Goal: Check status: Check status

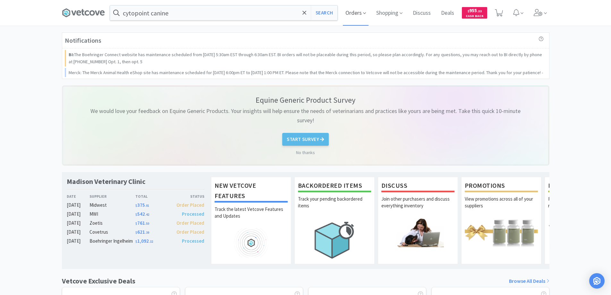
click at [354, 14] on span "Orders" at bounding box center [356, 13] width 26 height 26
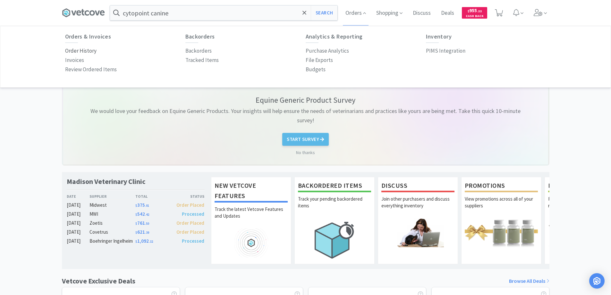
click at [85, 49] on p "Order History" at bounding box center [80, 51] width 31 height 9
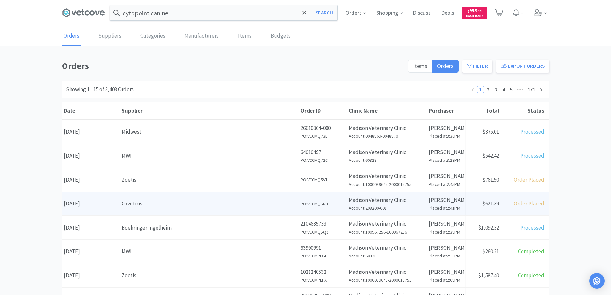
click at [191, 203] on div "Covetrus" at bounding box center [209, 203] width 175 height 9
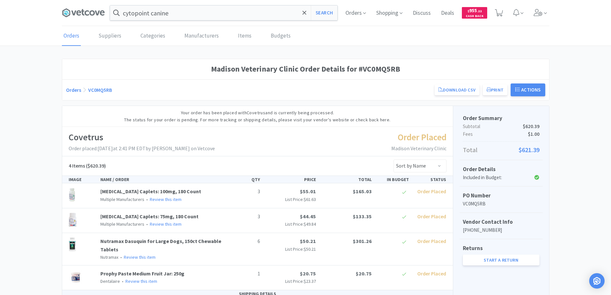
click at [75, 89] on link "Orders" at bounding box center [73, 90] width 15 height 6
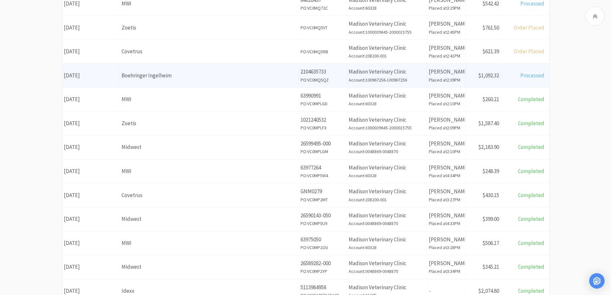
scroll to position [160, 0]
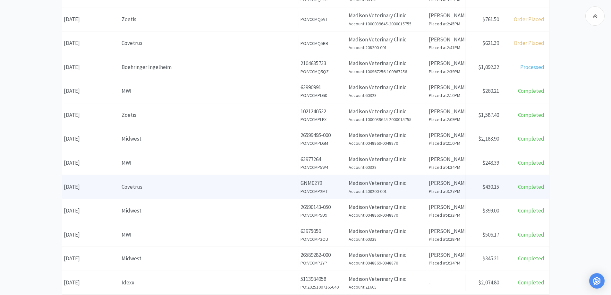
click at [195, 184] on div "Covetrus" at bounding box center [209, 187] width 175 height 9
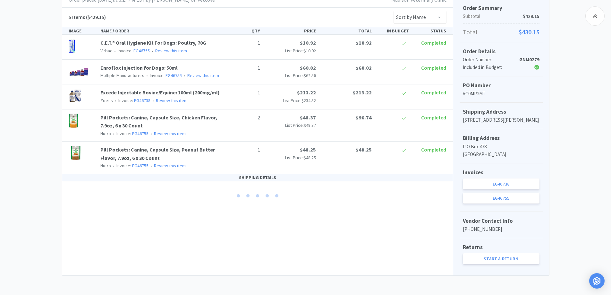
scroll to position [135, 0]
click at [486, 198] on link "EG46755" at bounding box center [501, 197] width 77 height 11
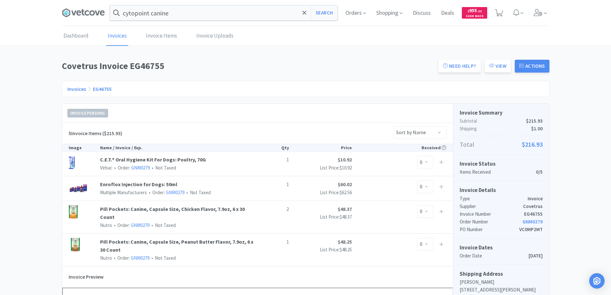
click at [75, 86] on link "Invoices" at bounding box center [76, 89] width 19 height 6
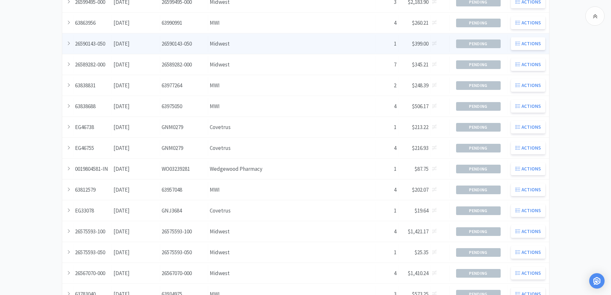
scroll to position [174, 0]
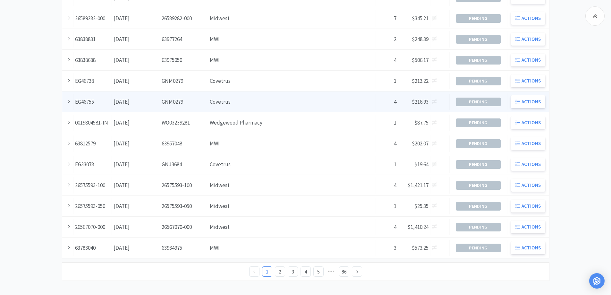
click at [241, 101] on div "Supplier Covetrus" at bounding box center [292, 102] width 168 height 16
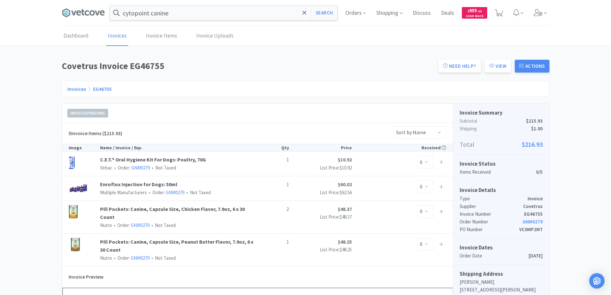
click at [74, 89] on link "Invoices" at bounding box center [76, 89] width 19 height 6
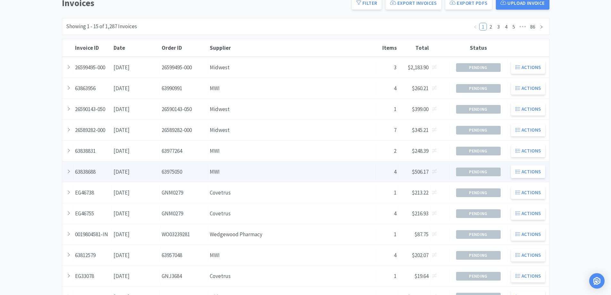
scroll to position [64, 0]
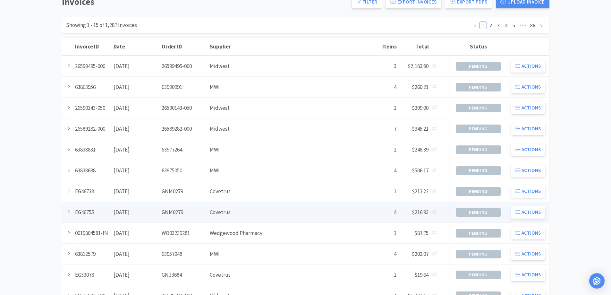
click at [248, 217] on div "Supplier Covetrus" at bounding box center [292, 212] width 168 height 16
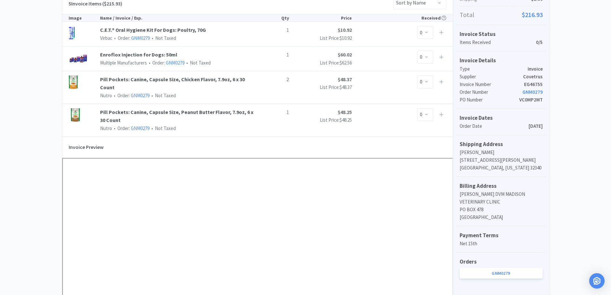
scroll to position [14, 0]
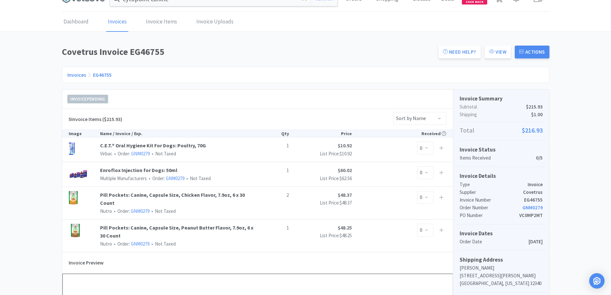
click at [73, 74] on link "Invoices" at bounding box center [76, 75] width 19 height 6
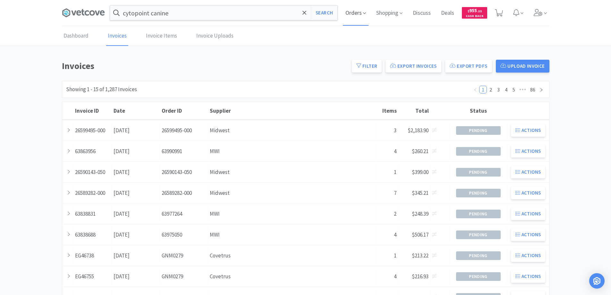
click at [352, 13] on span "Orders" at bounding box center [356, 13] width 26 height 26
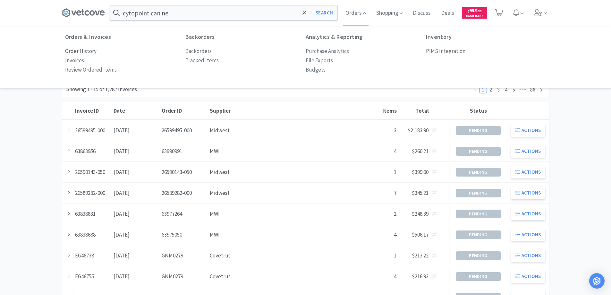
click at [91, 51] on p "Order History" at bounding box center [80, 51] width 31 height 9
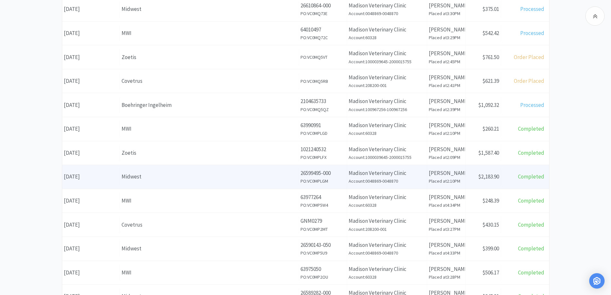
scroll to position [128, 0]
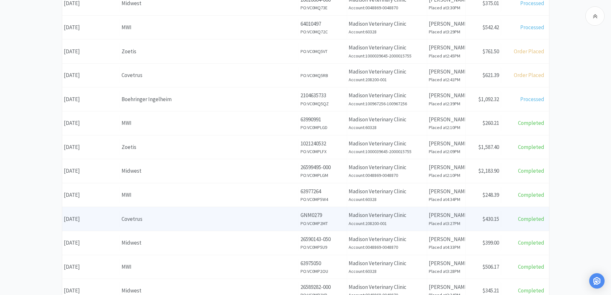
click at [194, 219] on div "Covetrus" at bounding box center [209, 219] width 175 height 9
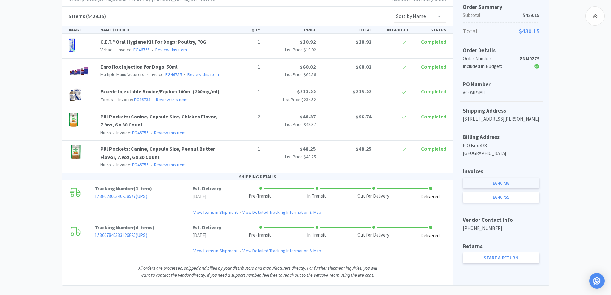
click at [496, 188] on link "EG46738" at bounding box center [501, 182] width 77 height 11
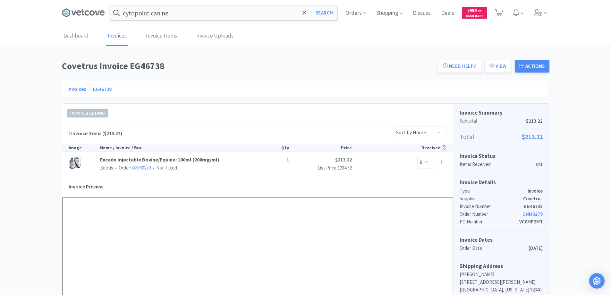
click at [76, 90] on link "Invoices" at bounding box center [76, 89] width 19 height 6
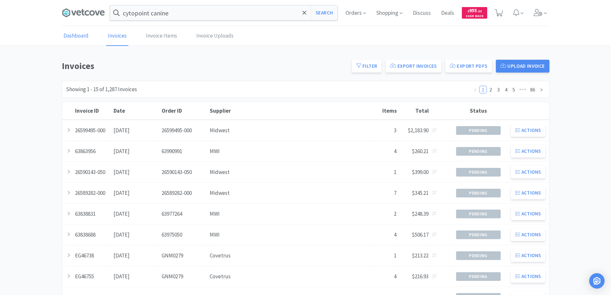
click at [74, 35] on link "Dashboard" at bounding box center [76, 36] width 28 height 20
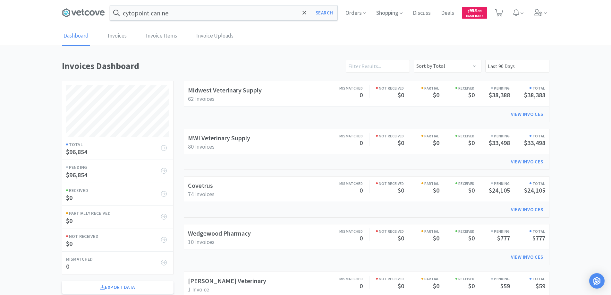
scroll to position [308, 488]
click at [352, 12] on span "Orders" at bounding box center [356, 13] width 26 height 26
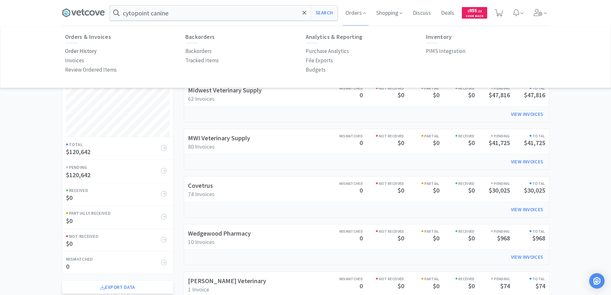
click at [84, 51] on p "Order History" at bounding box center [80, 51] width 31 height 9
